Goal: Task Accomplishment & Management: Manage account settings

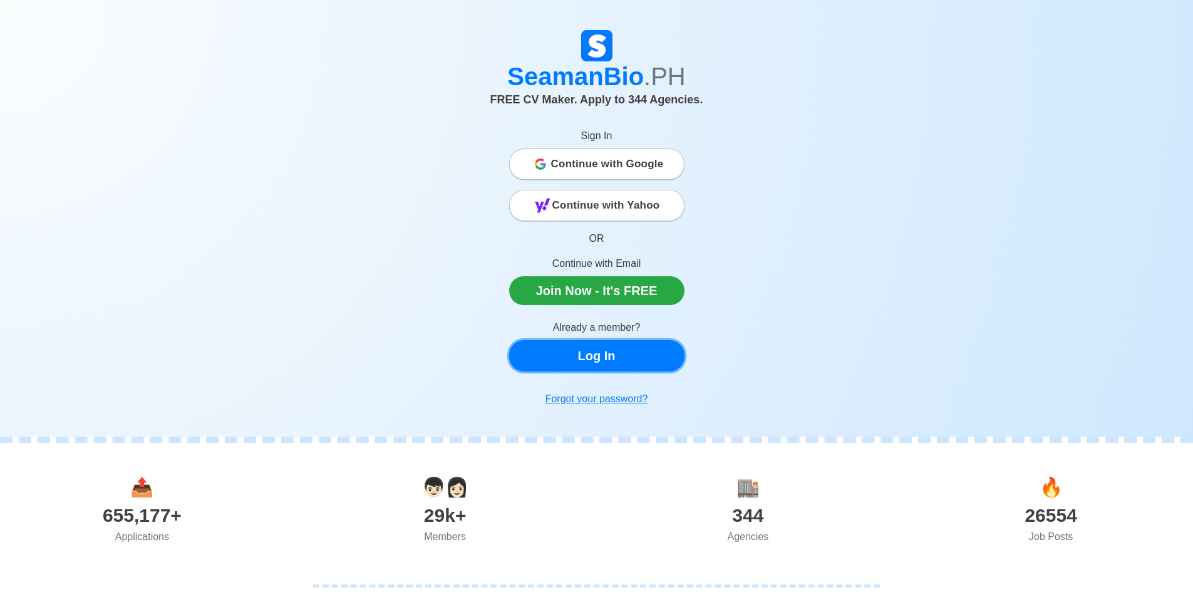
click at [611, 356] on link "Log In" at bounding box center [596, 355] width 175 height 31
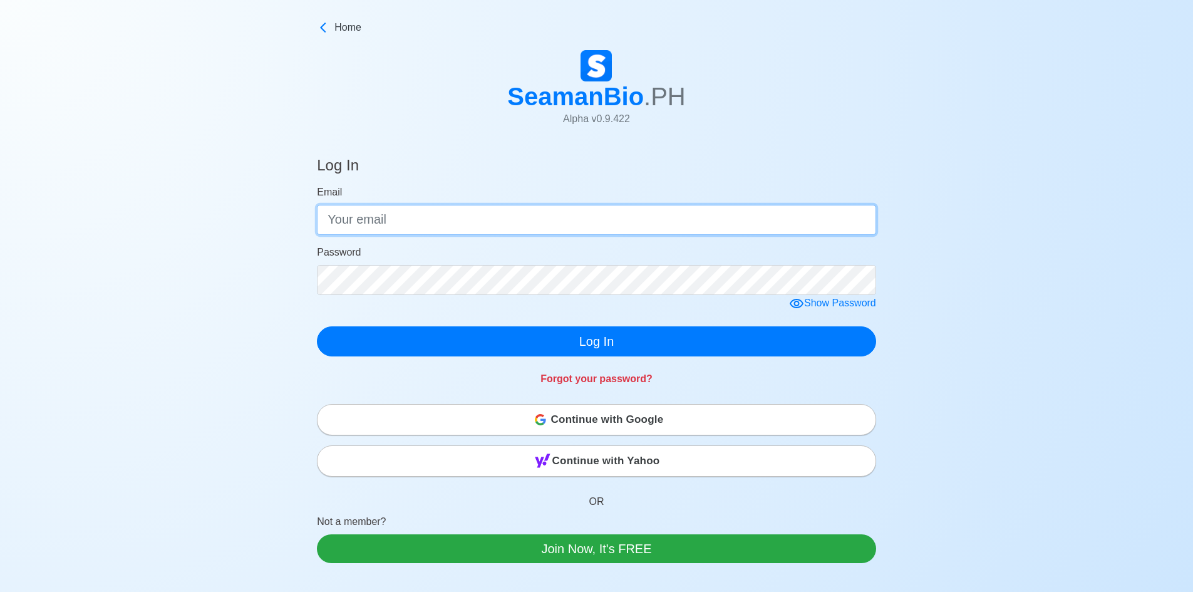
click at [500, 224] on input "Email" at bounding box center [596, 220] width 559 height 30
type input "[EMAIL_ADDRESS][DOMAIN_NAME]"
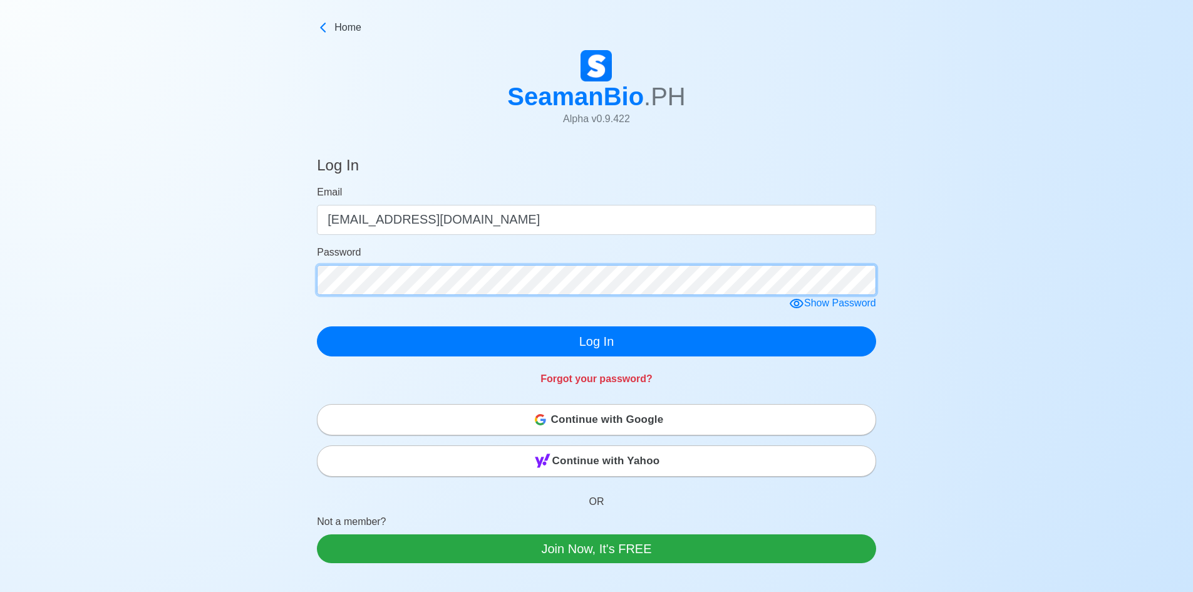
click at [317, 326] on button "Log In" at bounding box center [596, 341] width 559 height 30
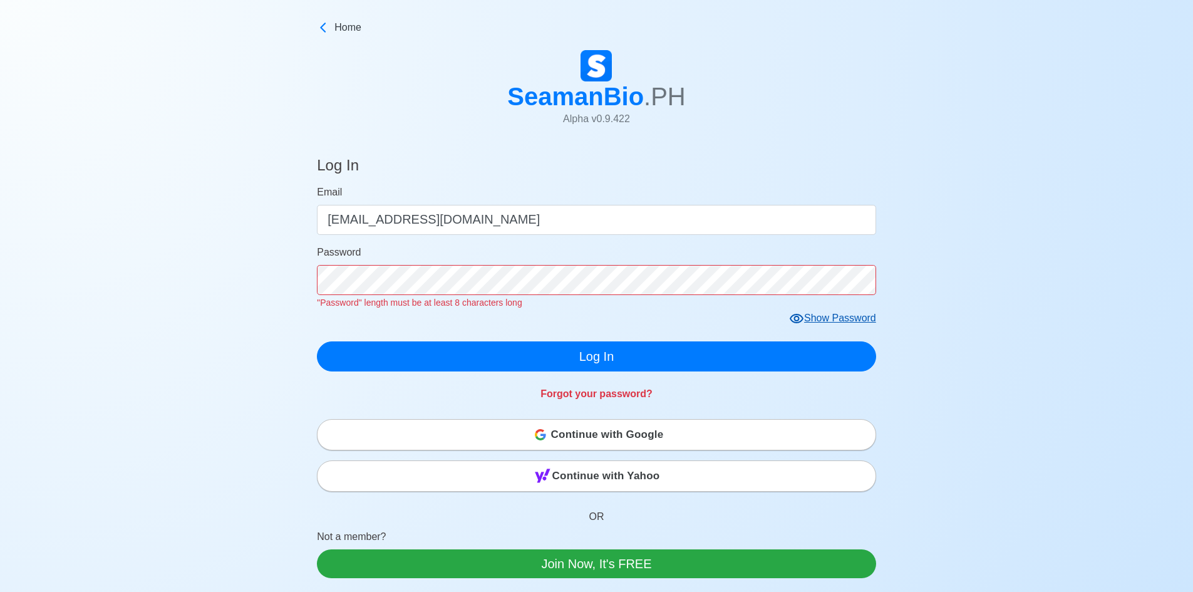
click at [797, 323] on icon at bounding box center [797, 318] width 14 height 9
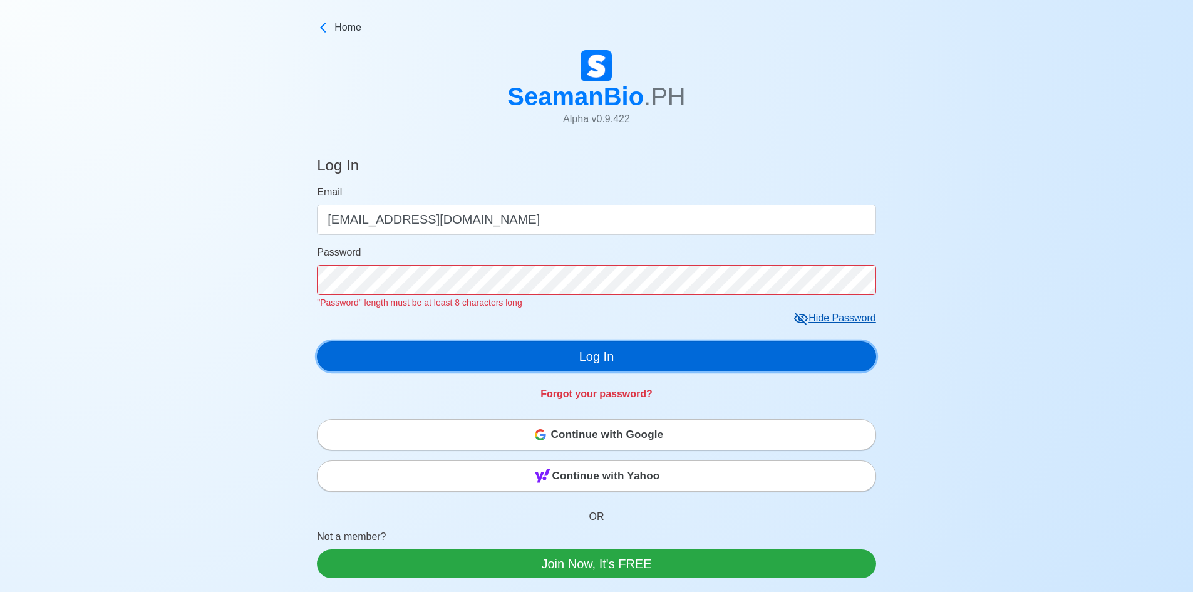
click at [652, 361] on div "Log In Email [EMAIL_ADDRESS][DOMAIN_NAME] Password "Password" length must be at…" at bounding box center [596, 277] width 559 height 270
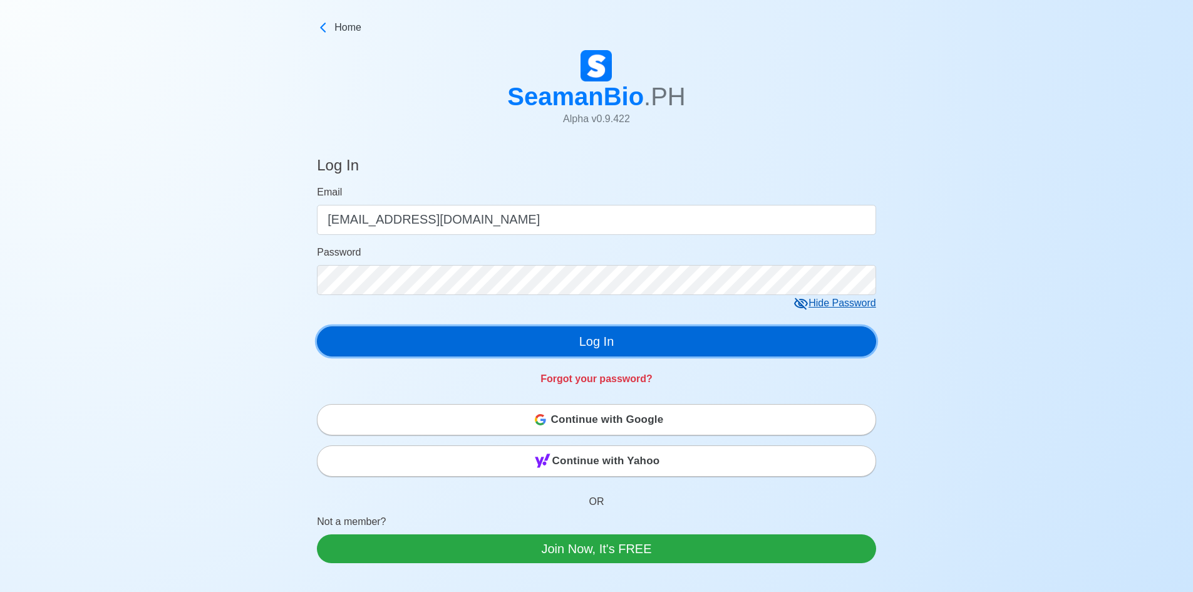
click at [636, 351] on button "Log In" at bounding box center [596, 341] width 559 height 30
